Goal: Check status: Check status

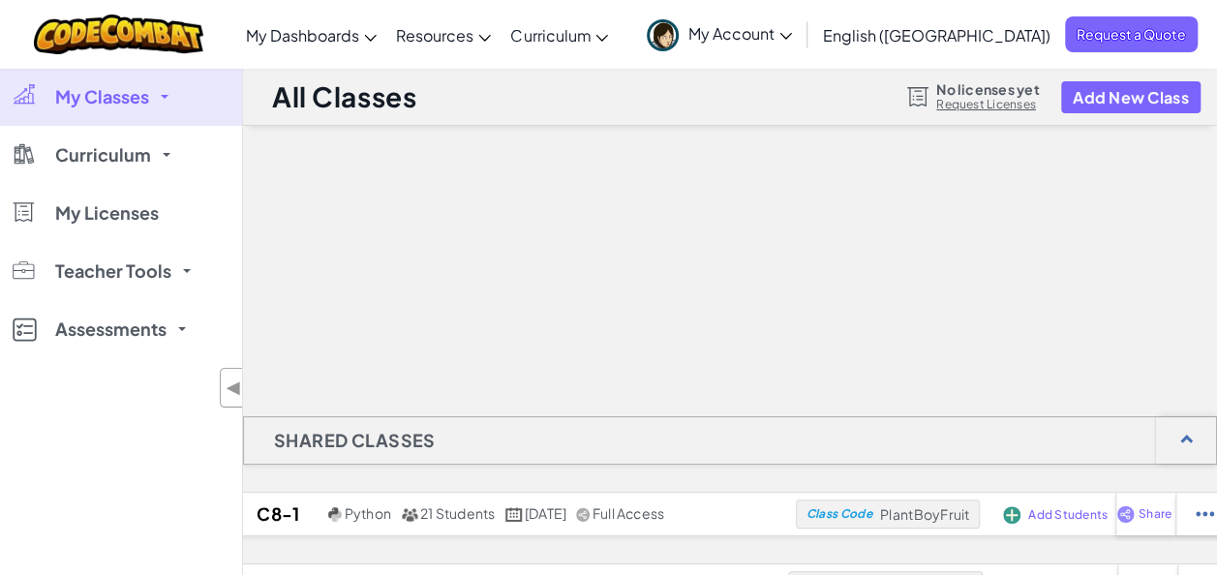
click at [91, 93] on span "My Classes" at bounding box center [102, 96] width 94 height 17
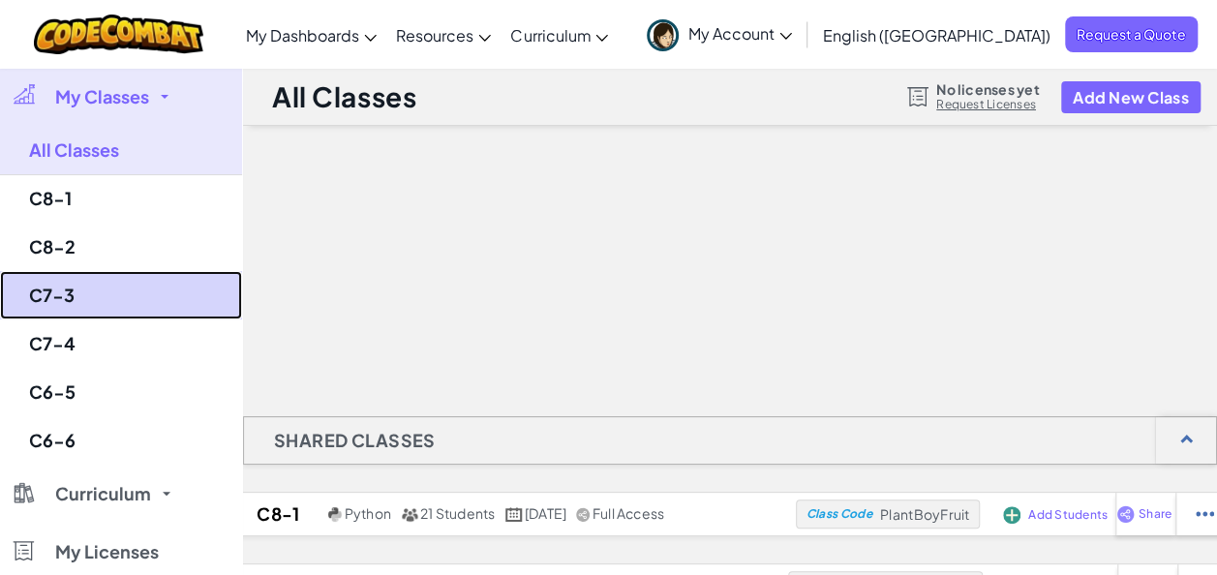
click at [66, 283] on link "C7-3" at bounding box center [121, 295] width 242 height 48
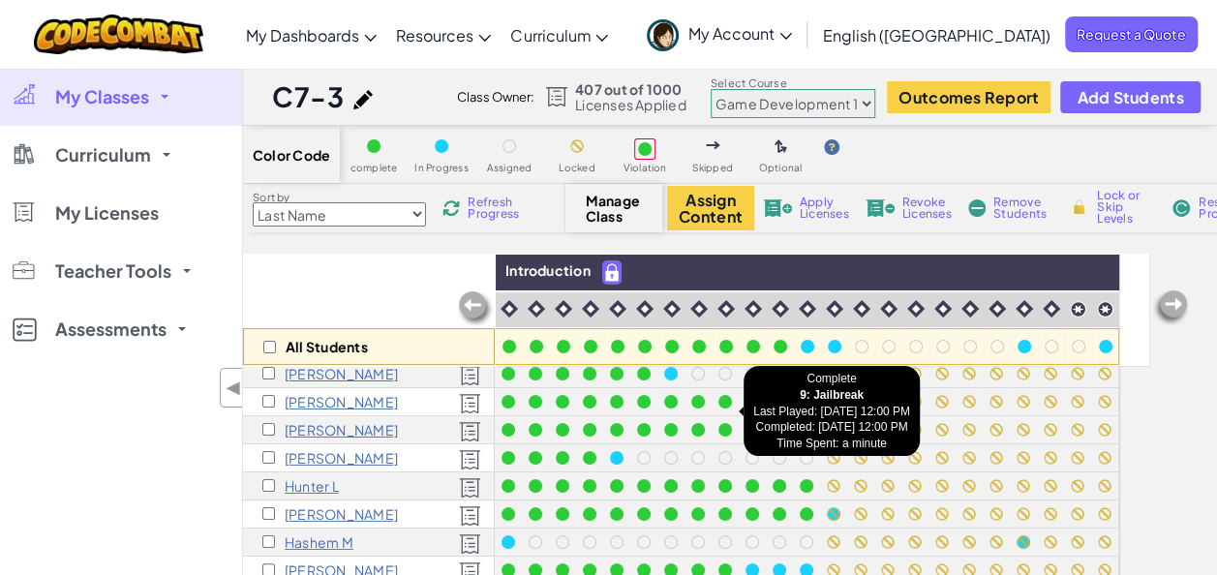
scroll to position [203, 0]
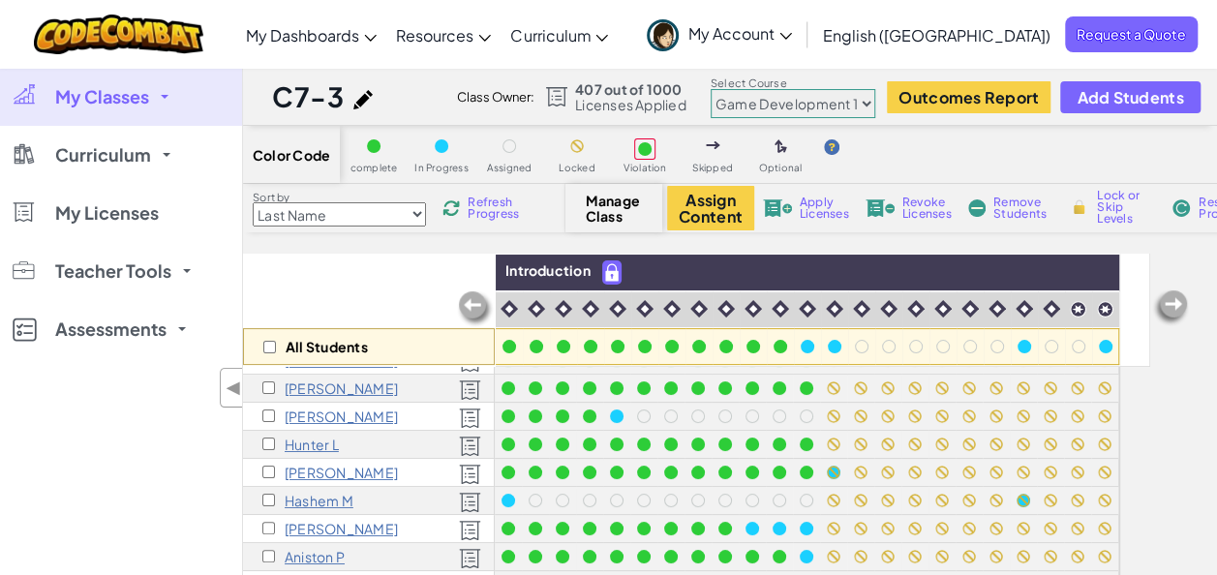
click at [56, 118] on link "My Classes" at bounding box center [121, 97] width 242 height 58
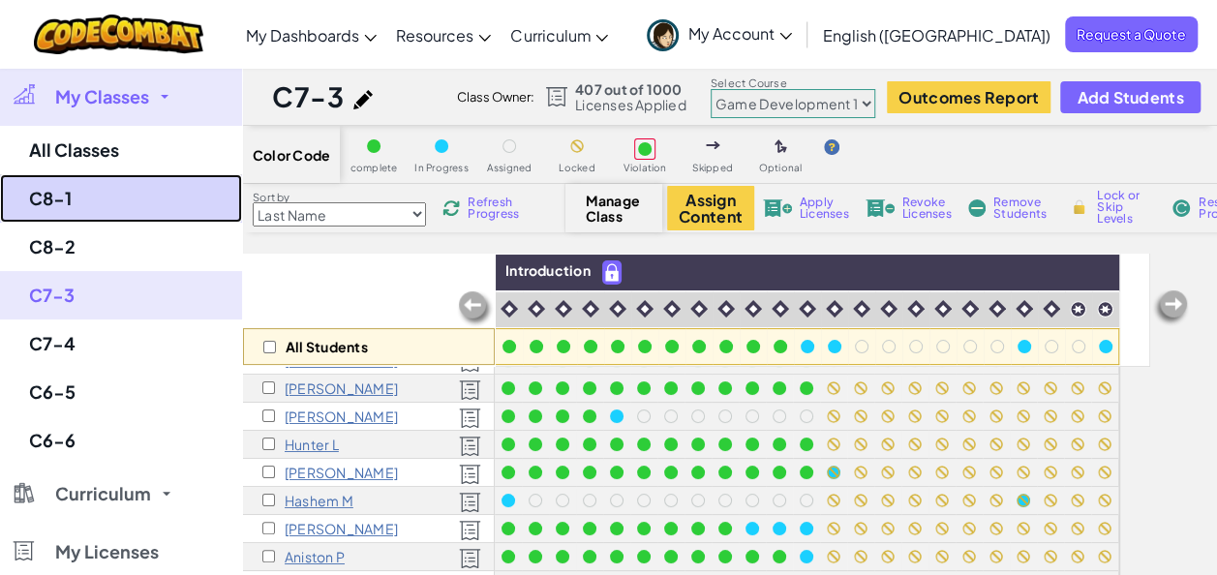
click at [92, 205] on link "C8-1" at bounding box center [121, 198] width 242 height 48
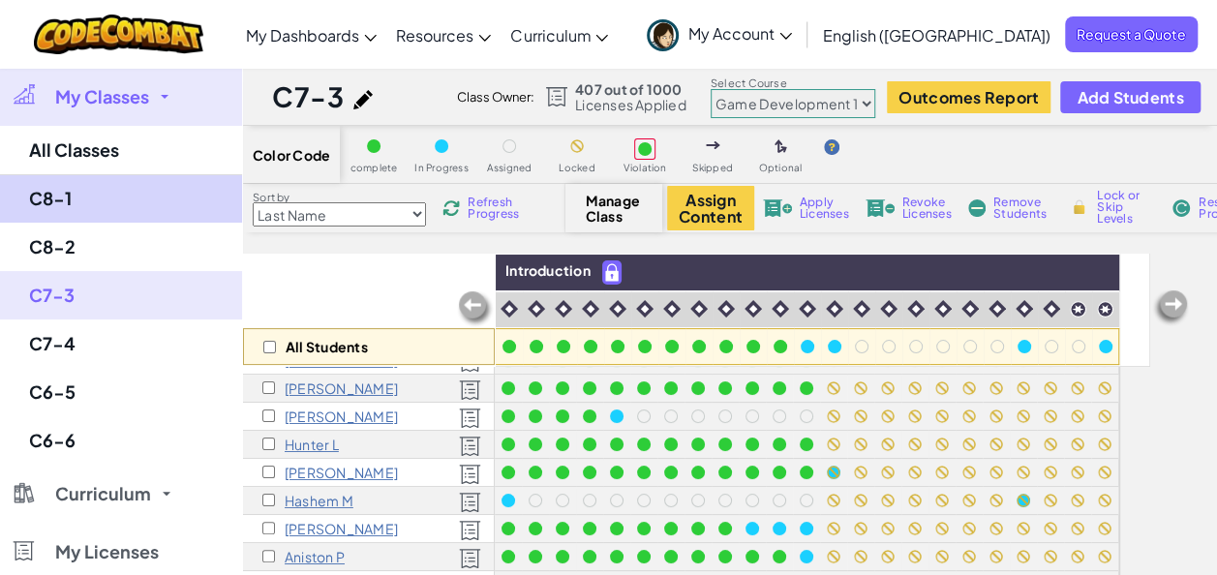
select select "5789587aad86a6efb573701f"
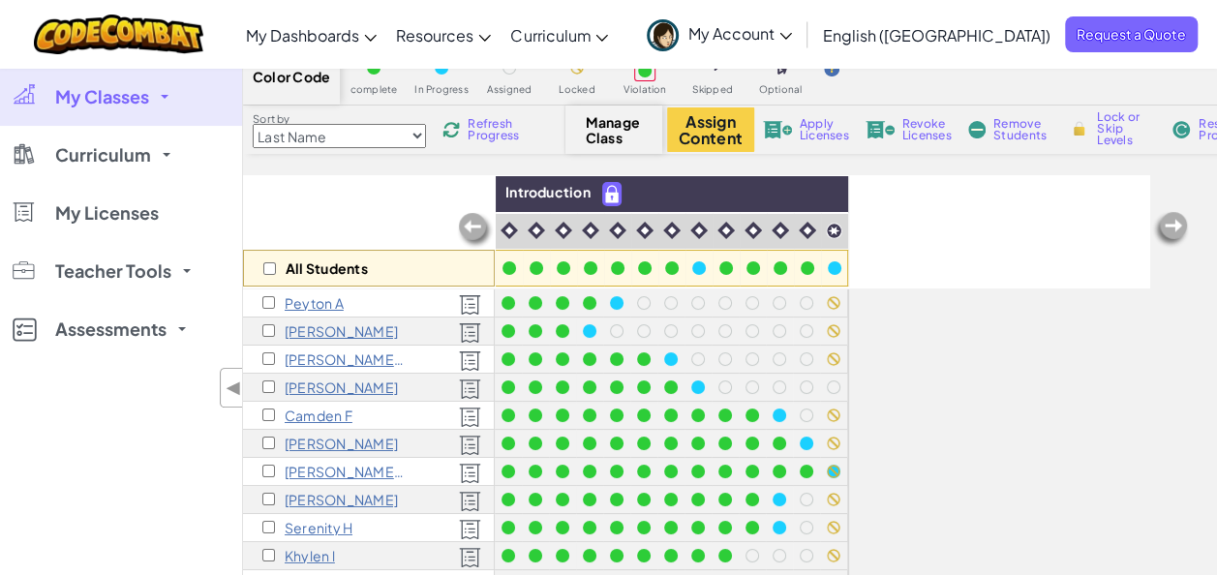
click at [124, 91] on span "My Classes" at bounding box center [102, 96] width 94 height 17
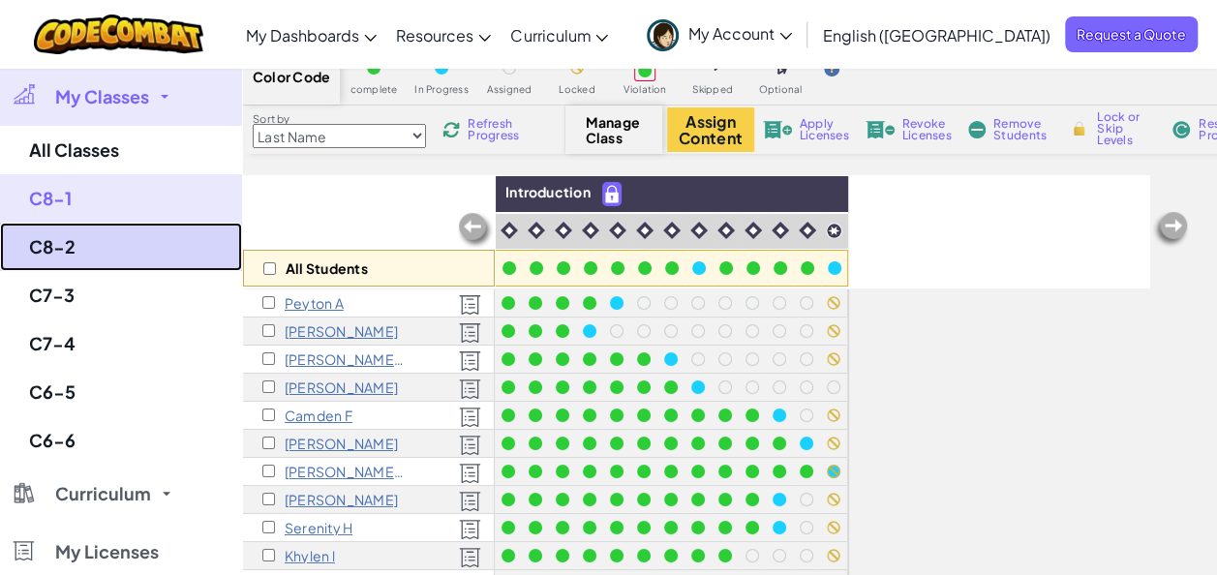
click at [66, 242] on link "C8-2" at bounding box center [121, 247] width 242 height 48
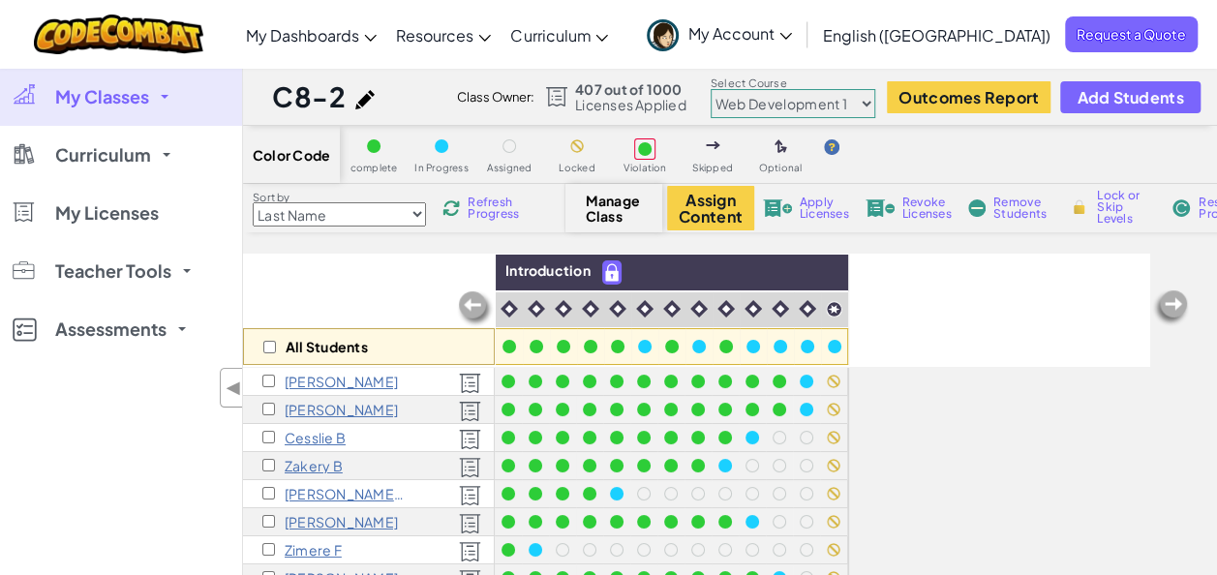
click at [122, 109] on link "My Classes" at bounding box center [121, 97] width 242 height 58
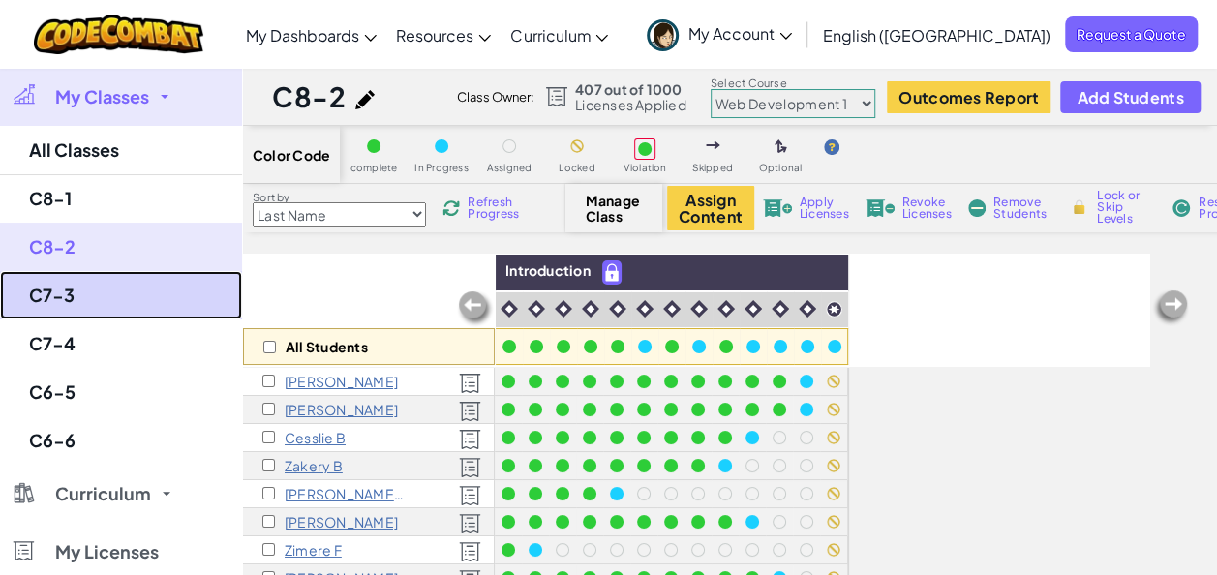
click at [78, 293] on link "C7-3" at bounding box center [121, 295] width 242 height 48
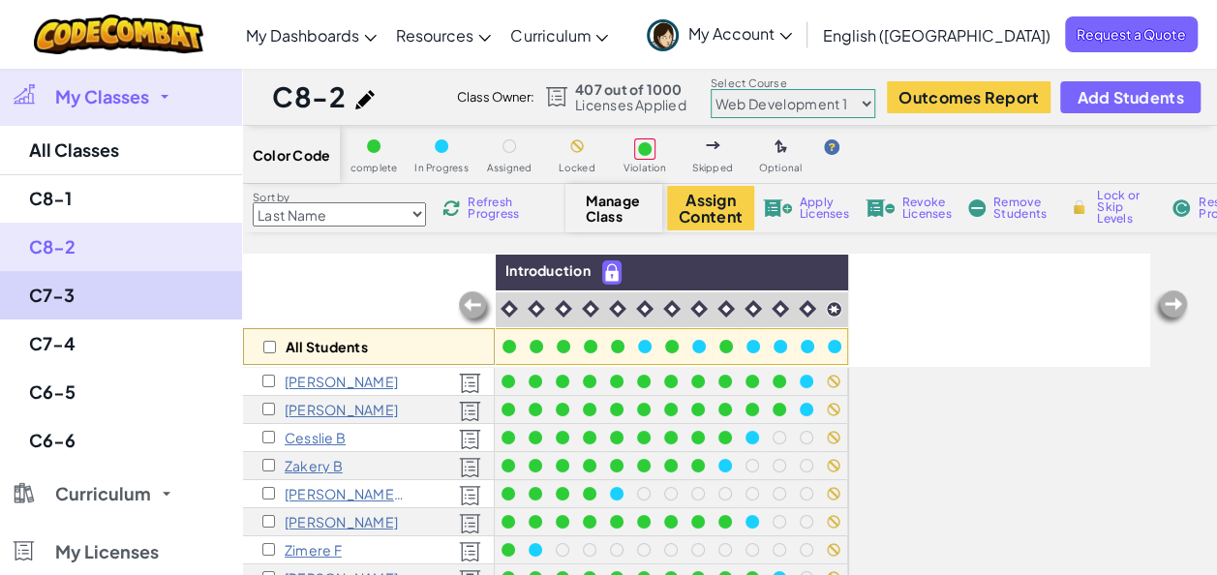
select select "5789587aad86a6efb573701e"
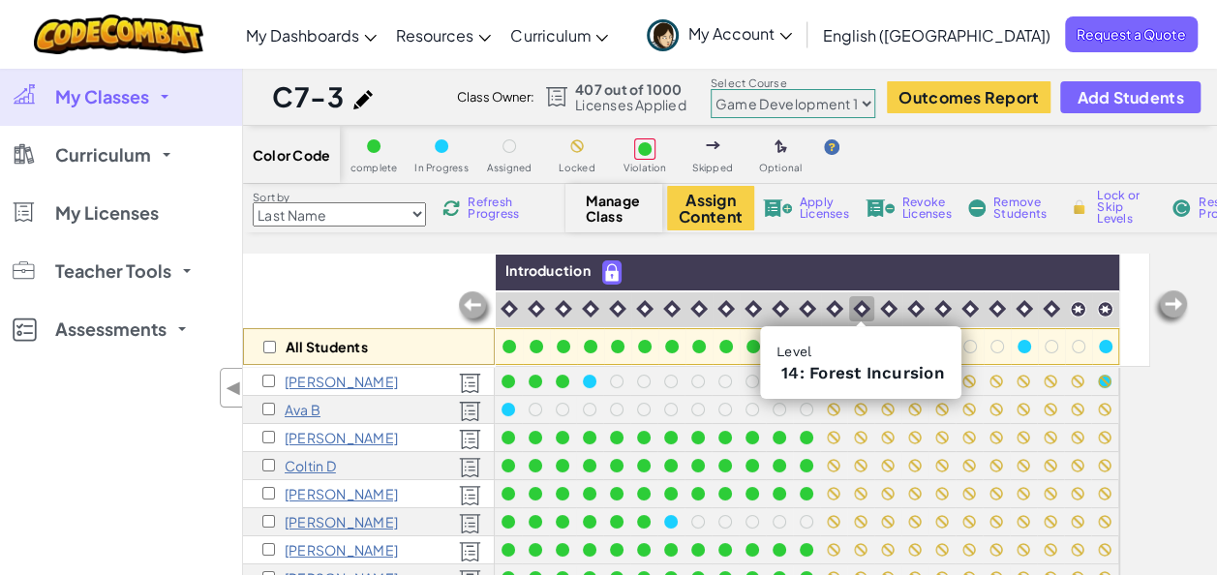
click at [864, 304] on img at bounding box center [861, 308] width 17 height 17
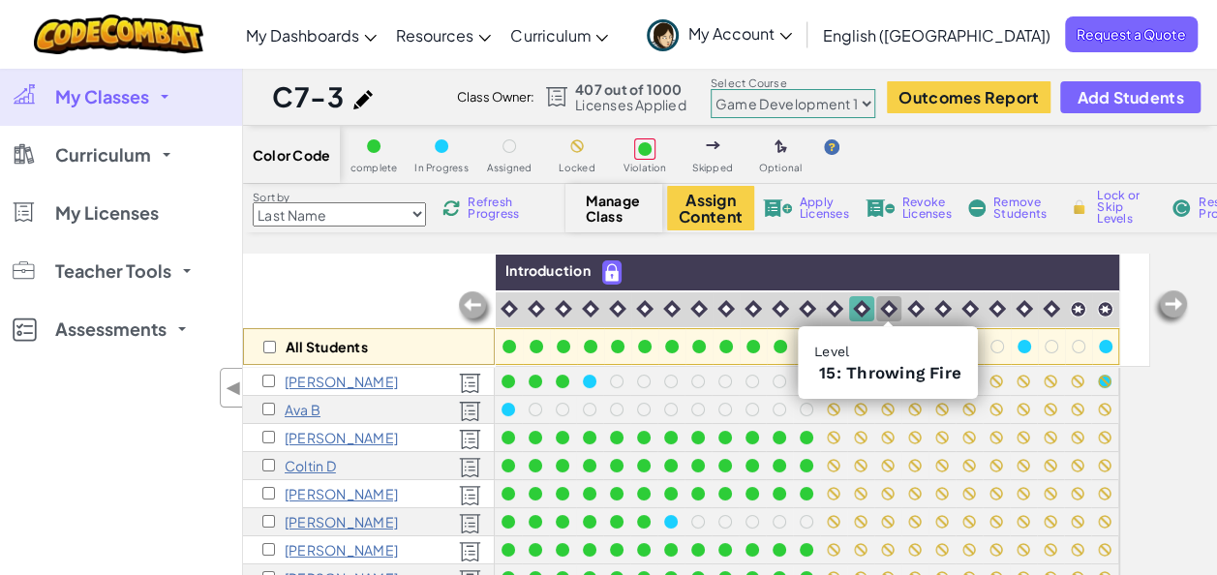
click at [884, 307] on img at bounding box center [888, 308] width 17 height 17
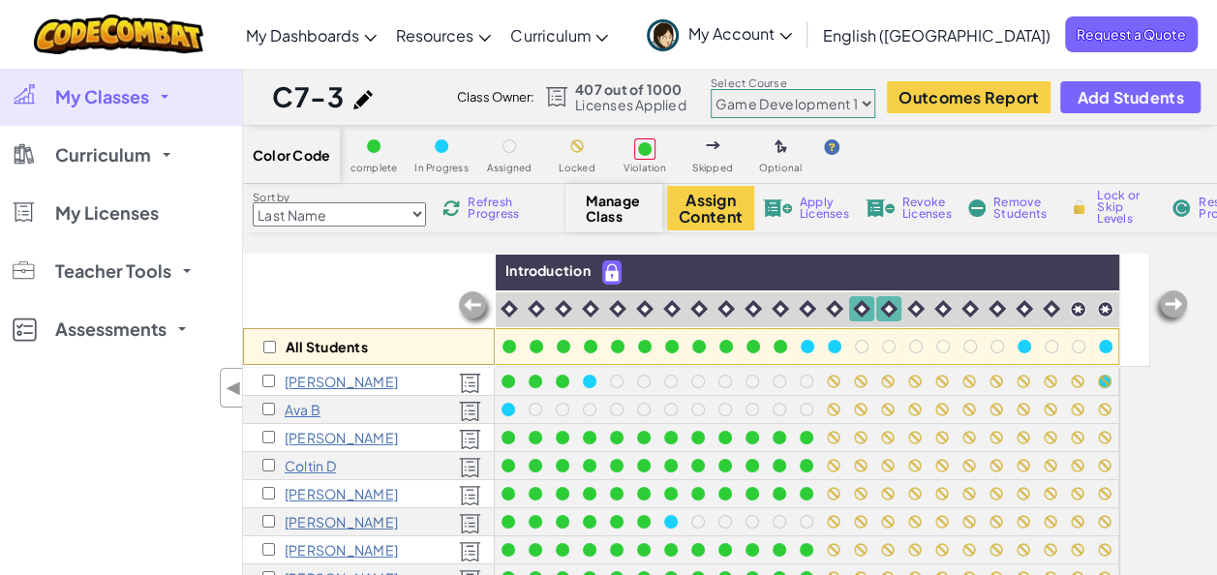
click at [12, 504] on div "My Classes All Classes C8-1 C8-2 C7-3 C7-4 C6-5 C6-6 Curriculum K-5 6-8 9-12 Co…" at bounding box center [121, 355] width 242 height 575
click at [110, 98] on span "My Classes" at bounding box center [102, 96] width 94 height 17
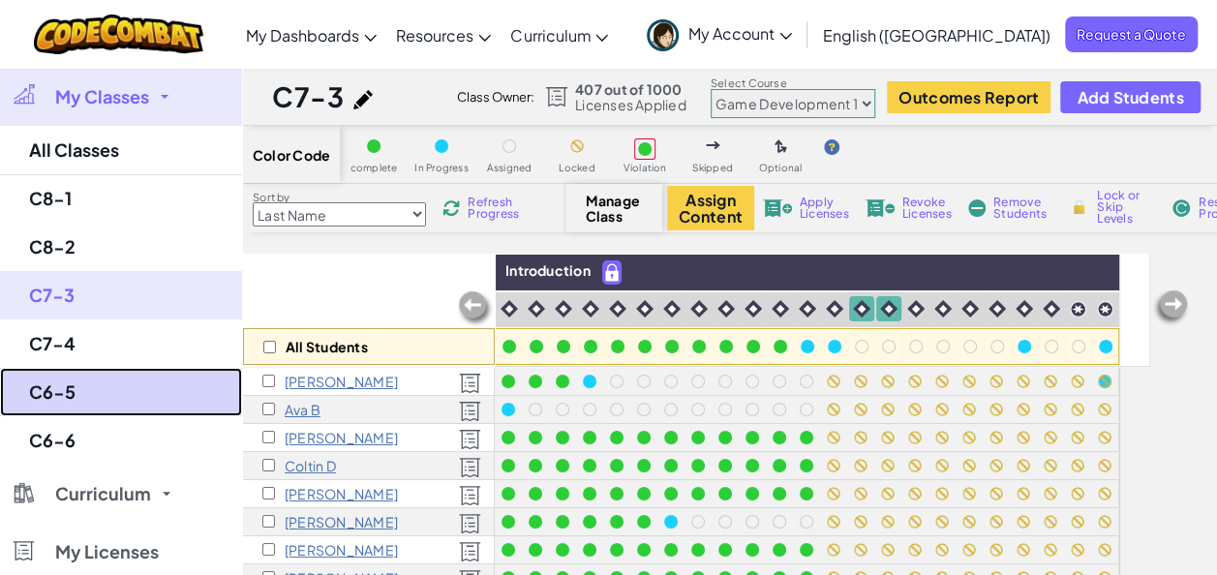
click at [70, 388] on link "C6-5" at bounding box center [121, 392] width 242 height 48
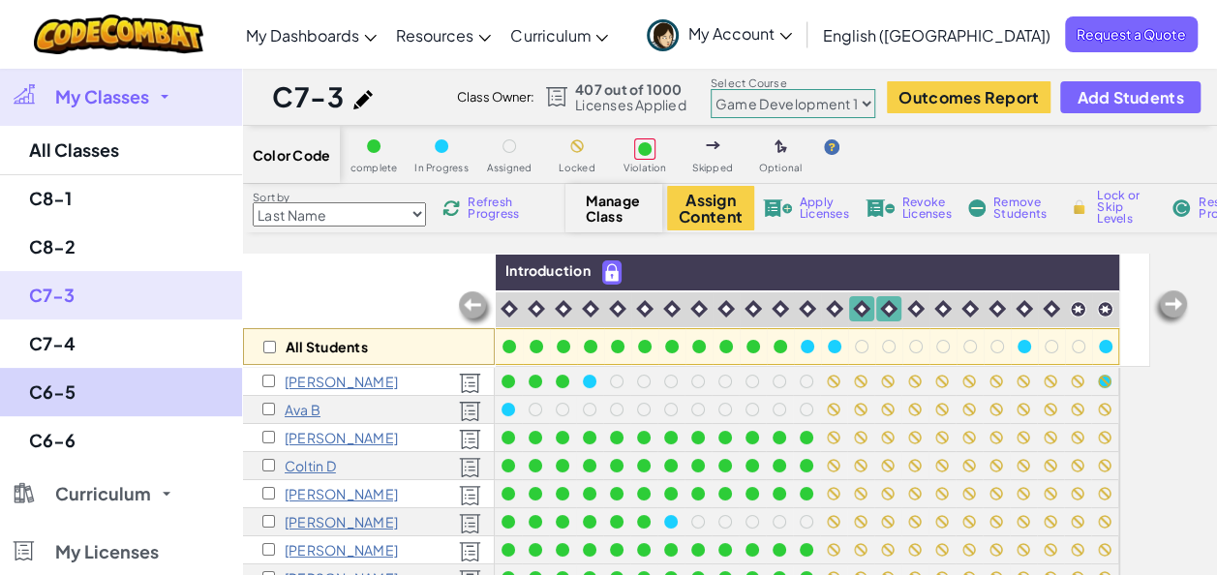
select select "560f1a9f22961295f9427742"
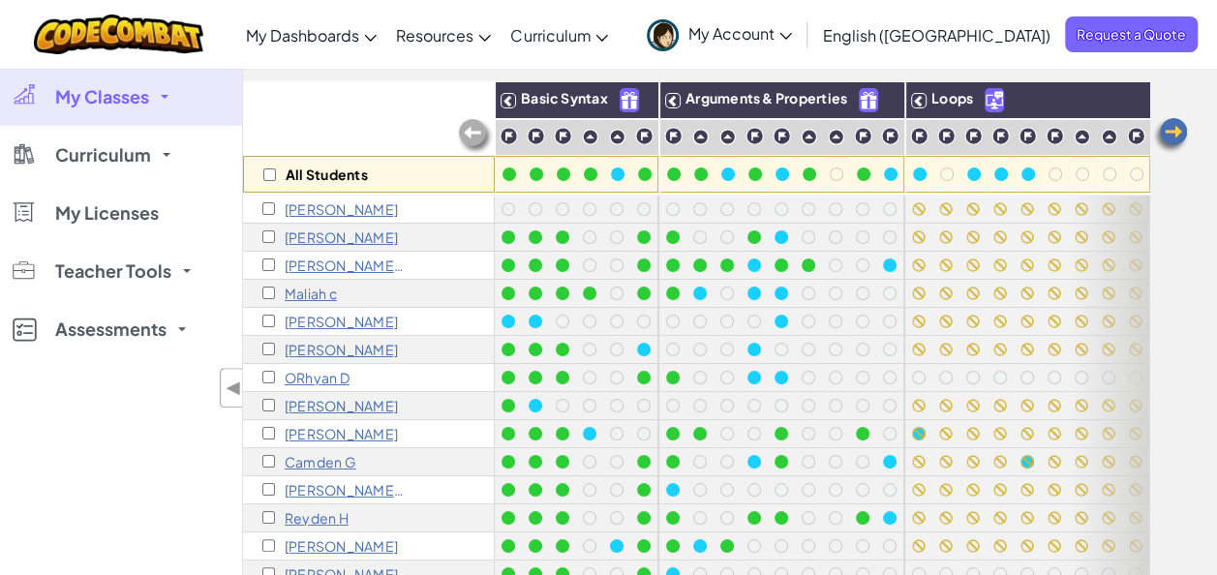
scroll to position [178, 0]
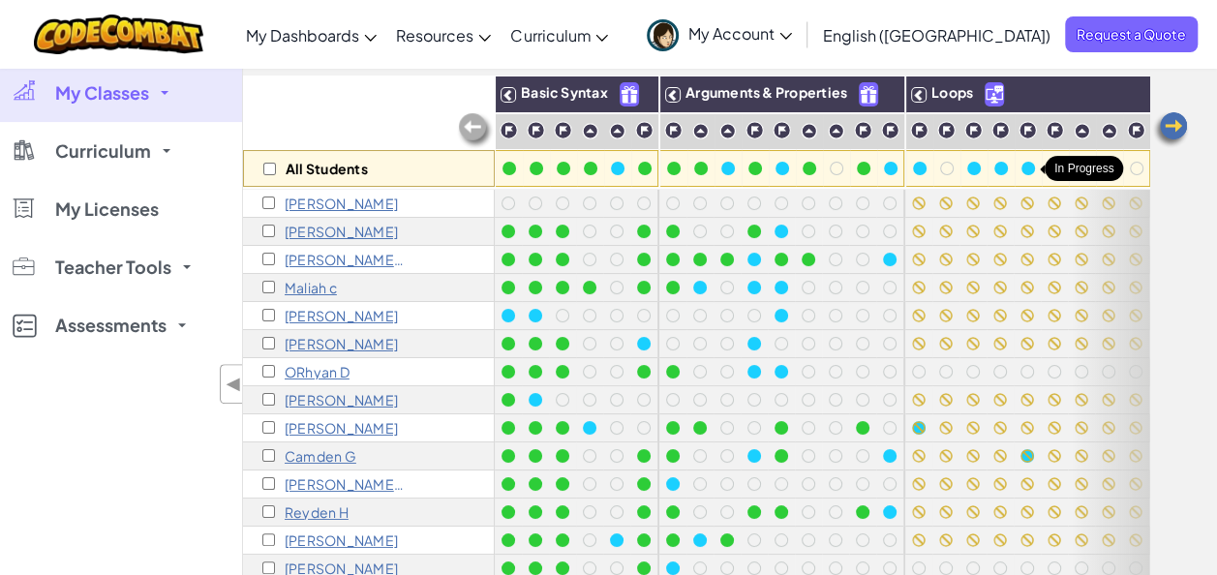
click at [1017, 162] on div at bounding box center [1027, 168] width 21 height 21
click at [111, 98] on span "My Classes" at bounding box center [102, 92] width 94 height 17
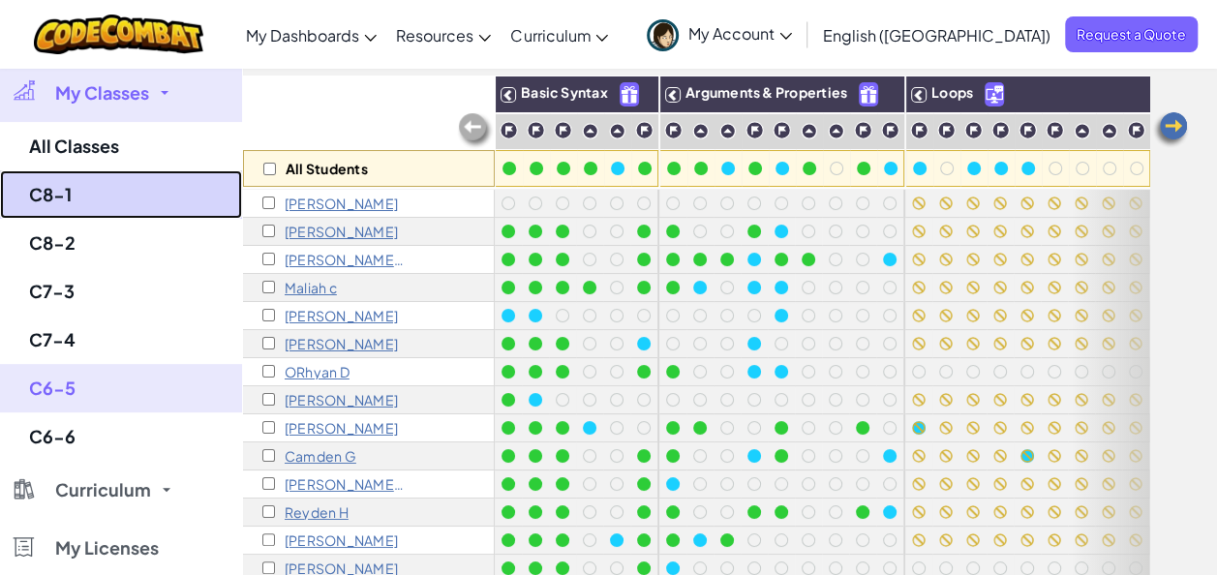
click at [57, 192] on link "C8-1" at bounding box center [121, 194] width 242 height 48
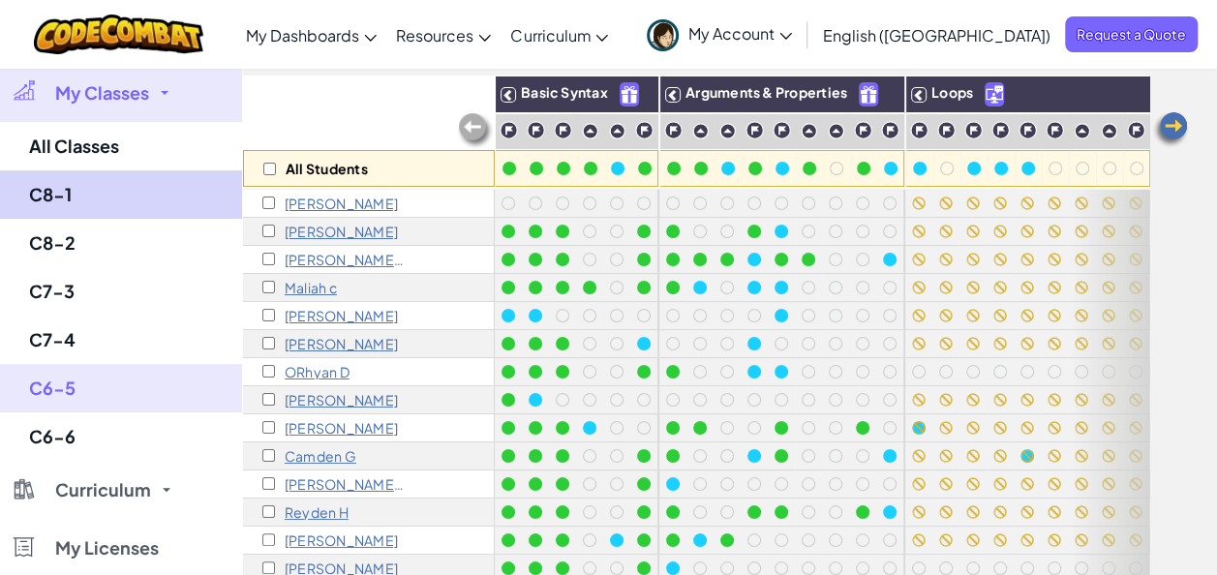
select select "5789587aad86a6efb573701f"
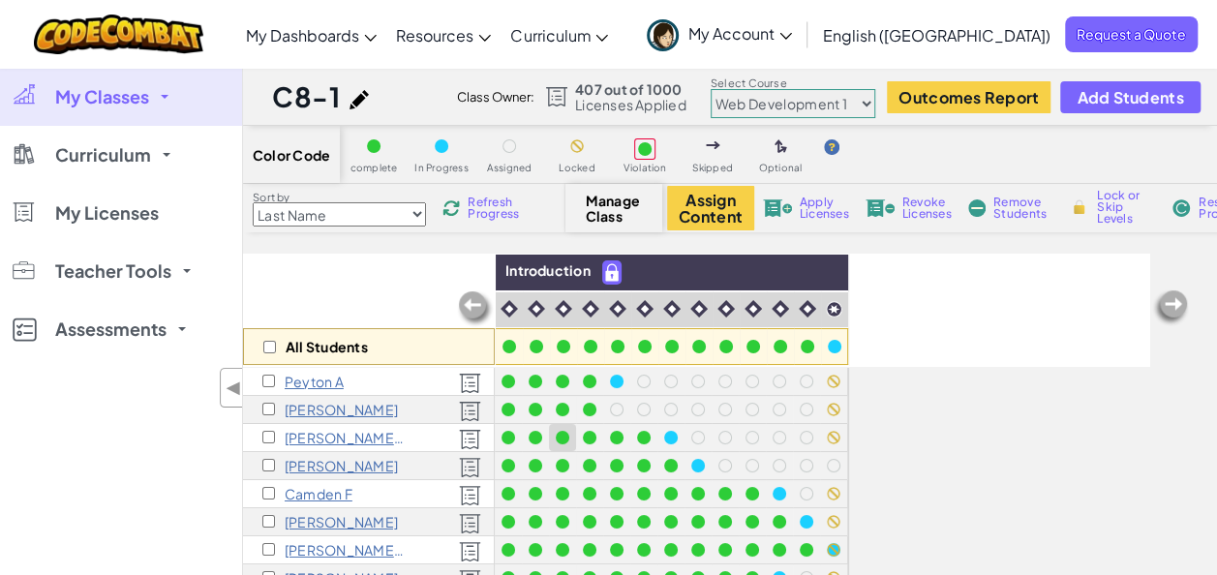
click at [561, 236] on div "Color Code complete In Progress Assigned Locked Violation Skipped Optional Sort…" at bounding box center [730, 471] width 974 height 691
click at [515, 203] on span "Refresh Progress" at bounding box center [498, 208] width 60 height 23
click at [864, 99] on select "Junior Introduction to Computer Science Game Development 1 Web Development 1 Co…" at bounding box center [793, 103] width 165 height 29
click at [711, 89] on select "Junior Introduction to Computer Science Game Development 1 Web Development 1 Co…" at bounding box center [793, 103] width 165 height 29
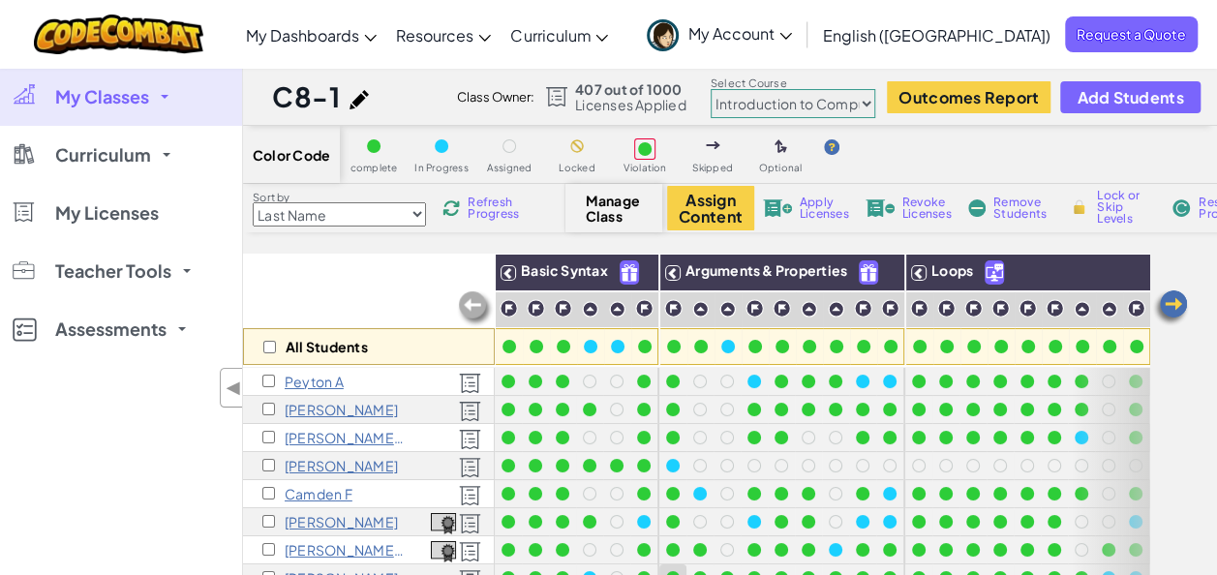
scroll to position [175, 0]
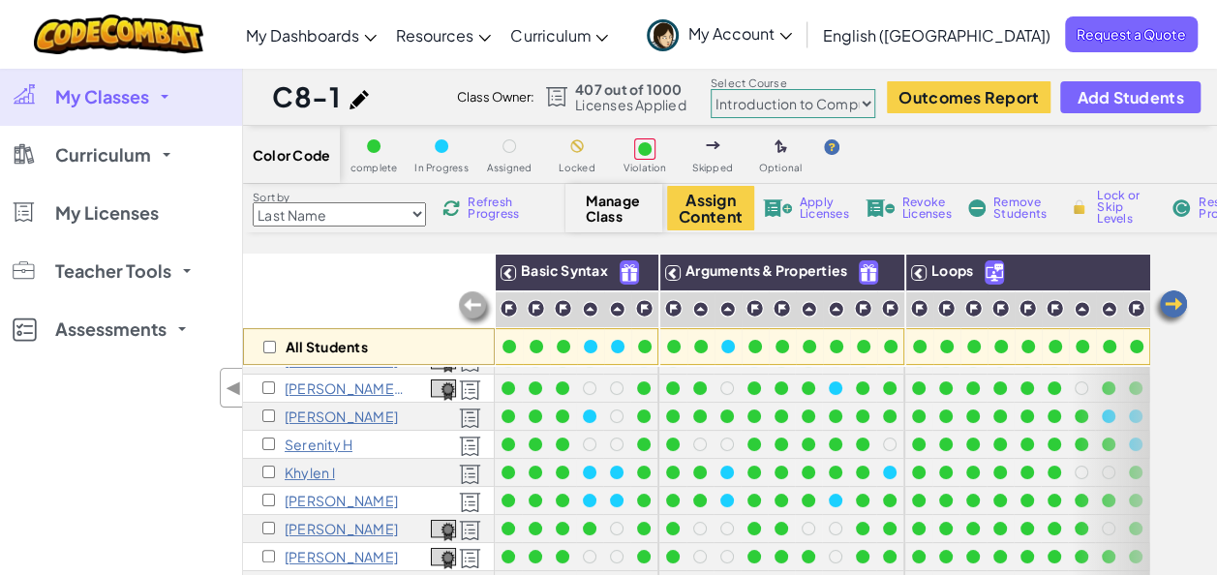
click at [1201, 351] on div "All Students Basic Syntax Arguments & Properties Loops Variables Peyton A [PERS…" at bounding box center [730, 535] width 974 height 563
click at [1197, 372] on div "All Students Basic Syntax Arguments & Properties Loops Variables Peyton A [PERS…" at bounding box center [730, 535] width 974 height 563
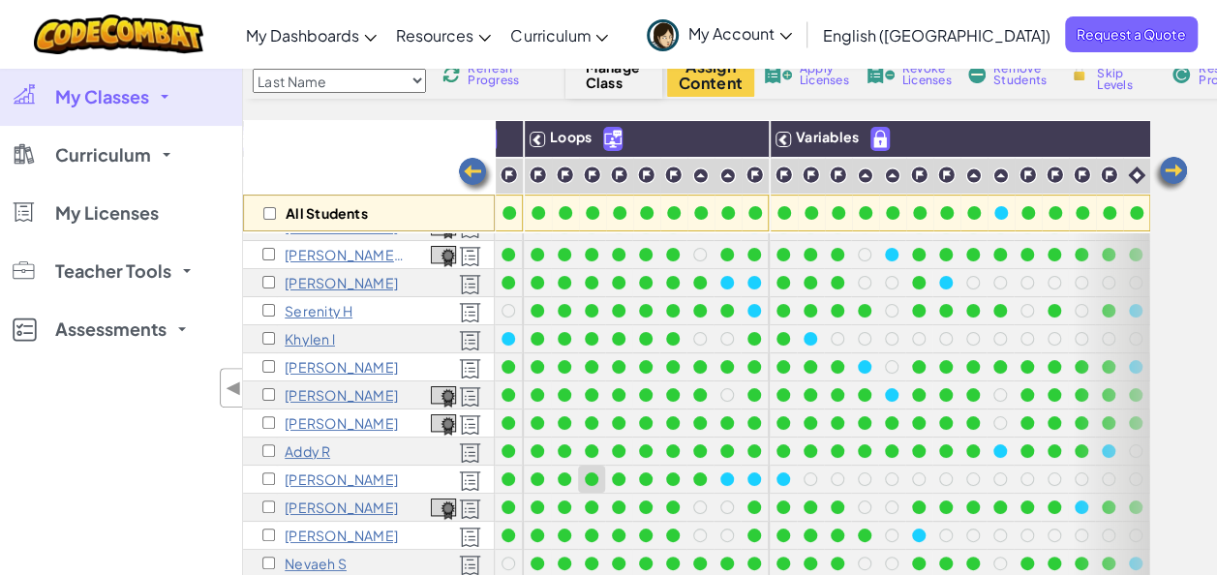
scroll to position [175, 398]
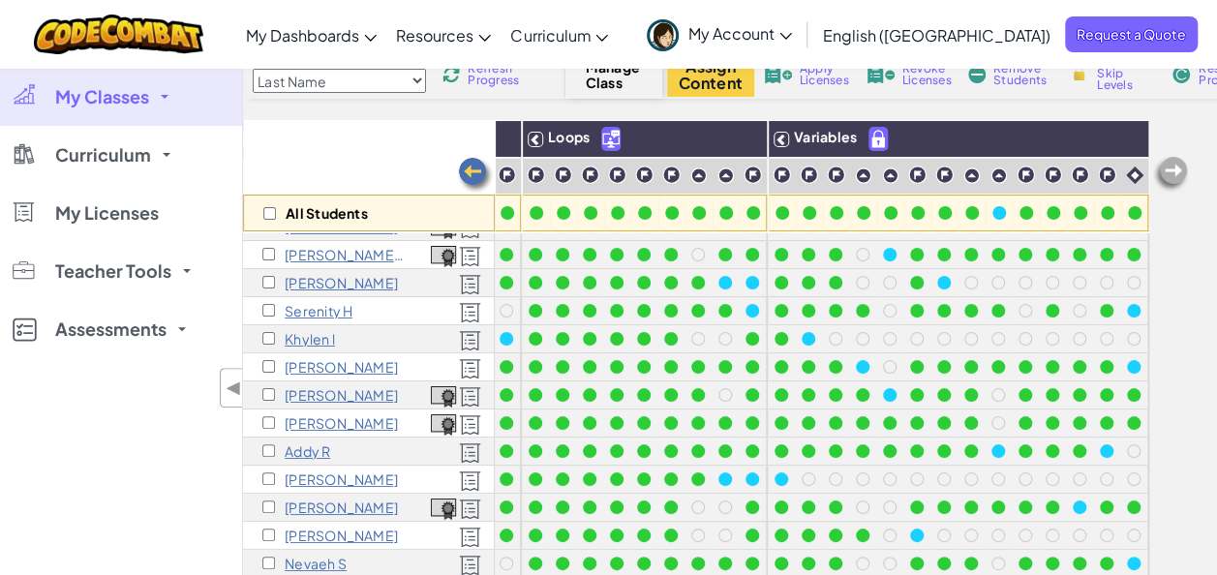
click at [81, 88] on span "My Classes" at bounding box center [102, 96] width 94 height 17
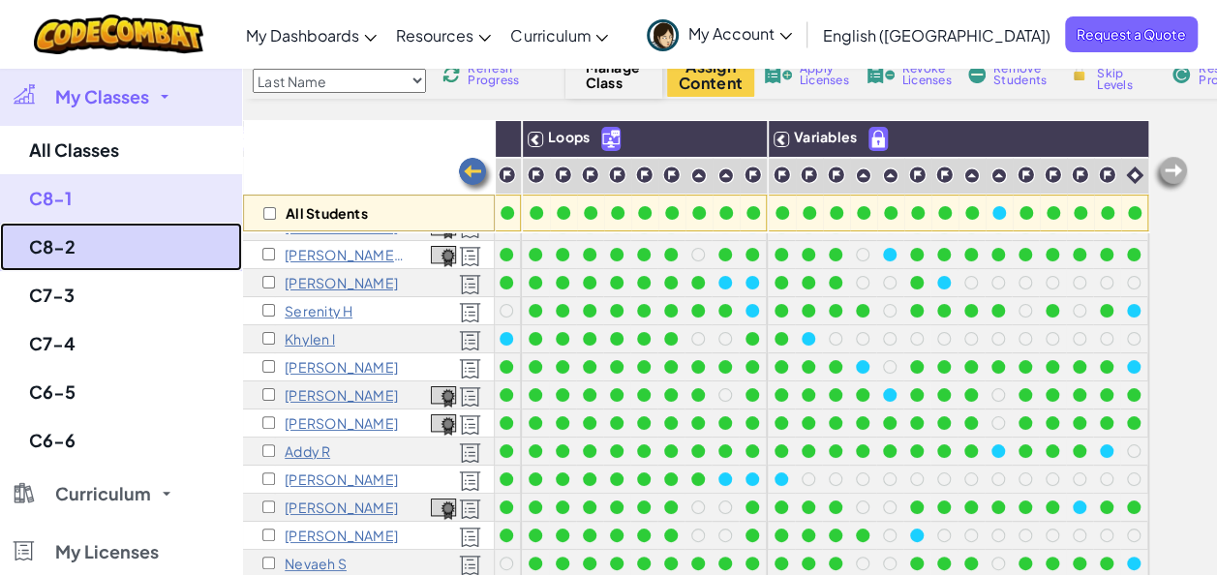
click at [69, 247] on link "C8-2" at bounding box center [121, 247] width 242 height 48
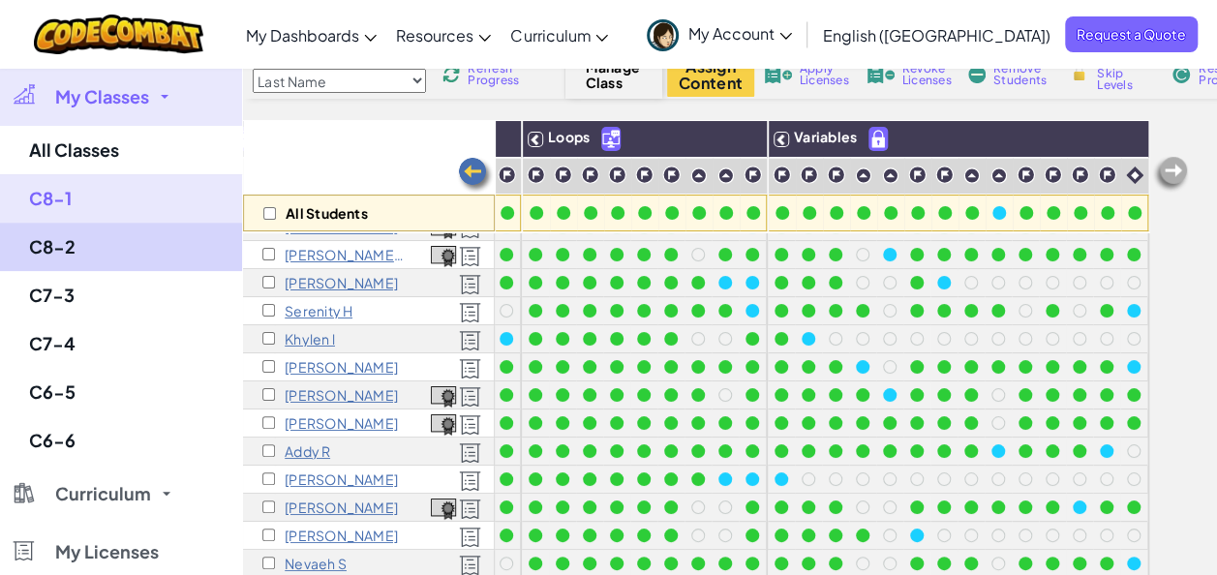
select select "5789587aad86a6efb573701f"
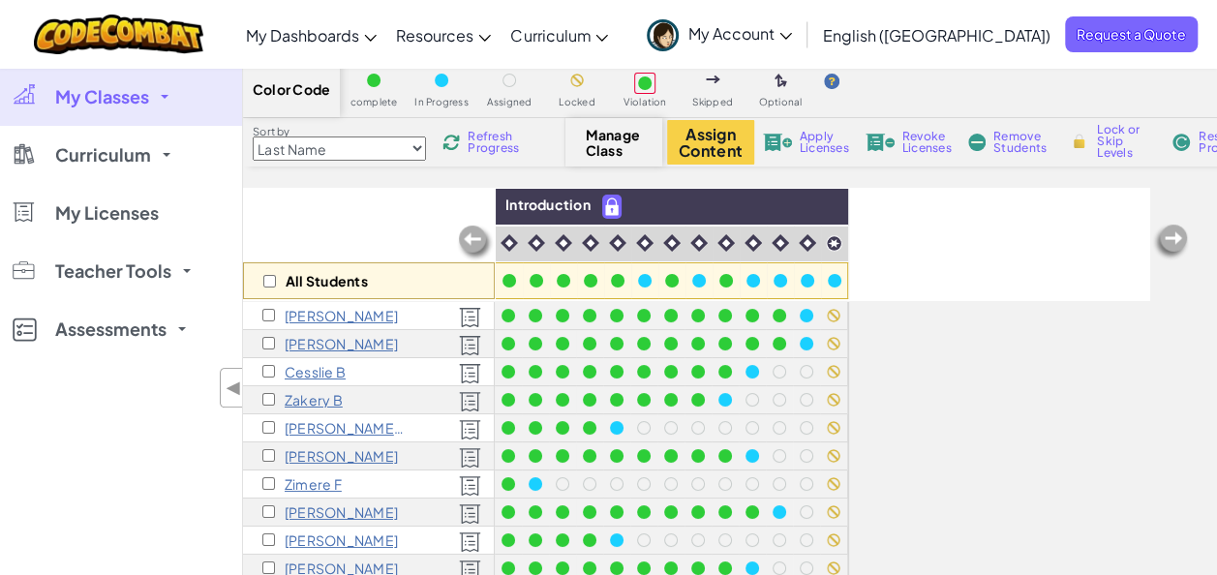
click at [1059, 336] on div "All Students Introduction [PERSON_NAME] [PERSON_NAME] [PERSON_NAME] B [PERSON_N…" at bounding box center [696, 459] width 906 height 542
